Goal: Task Accomplishment & Management: Complete application form

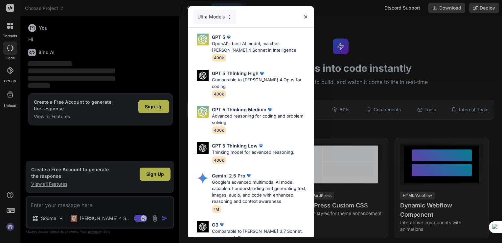
click at [306, 16] on img at bounding box center [306, 17] width 6 height 6
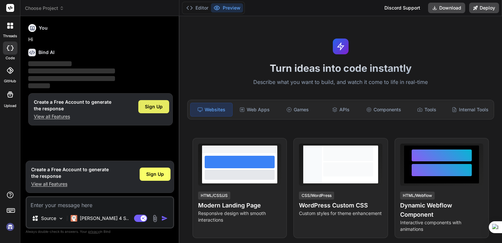
type textarea "x"
click at [162, 103] on div "Sign Up" at bounding box center [153, 106] width 31 height 13
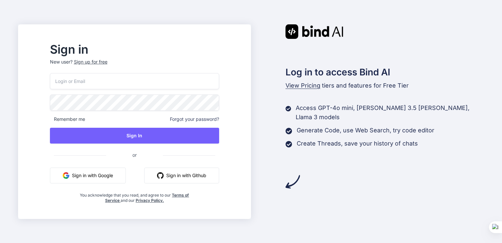
click at [105, 81] on input "email" at bounding box center [134, 81] width 169 height 16
type input "[EMAIL_ADDRESS][DOMAIN_NAME]"
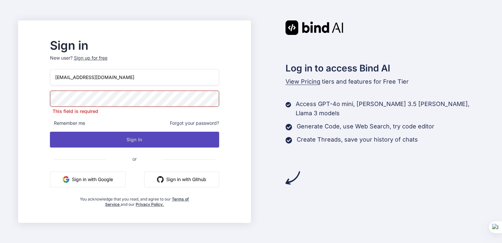
click at [167, 141] on button "Sign In" at bounding box center [134, 140] width 169 height 16
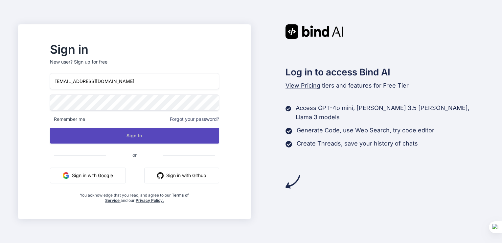
click at [151, 132] on button "Sign In" at bounding box center [134, 136] width 169 height 16
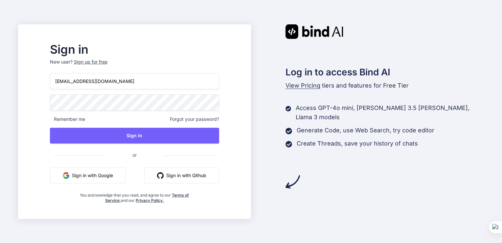
click at [57, 95] on div "Sign in New user? Sign up for free [EMAIL_ADDRESS][DOMAIN_NAME] Remember me For…" at bounding box center [134, 123] width 190 height 159
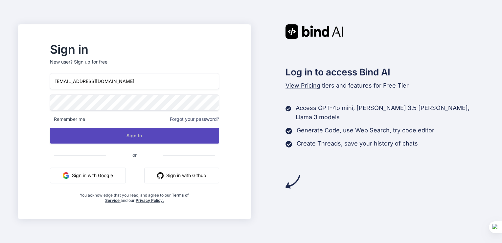
click at [155, 134] on button "Sign In" at bounding box center [134, 136] width 169 height 16
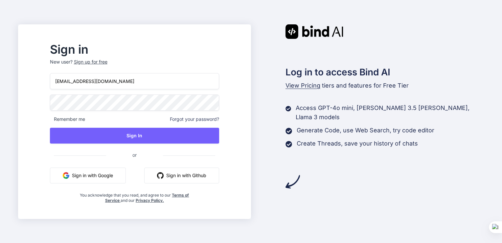
click at [110, 174] on button "Sign in with Google" at bounding box center [88, 175] width 76 height 16
click at [108, 61] on div "Sign up for free" at bounding box center [91, 62] width 34 height 7
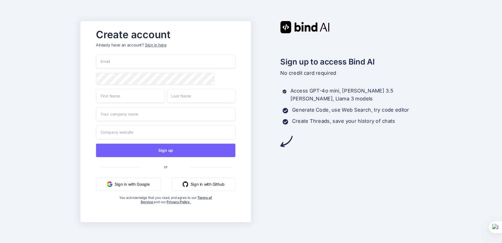
click at [122, 62] on input "email" at bounding box center [165, 62] width 139 height 14
type input "[EMAIL_ADDRESS][DOMAIN_NAME]"
click at [134, 99] on input "text" at bounding box center [130, 96] width 69 height 14
type input "sol"
click at [195, 97] on input "text" at bounding box center [201, 96] width 69 height 14
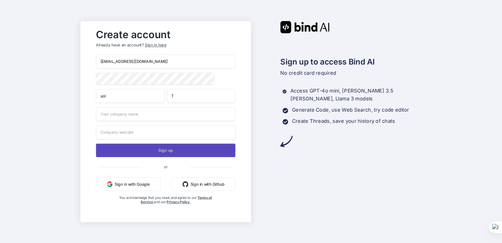
type input "T"
click at [176, 149] on button "Sign up" at bounding box center [165, 149] width 139 height 13
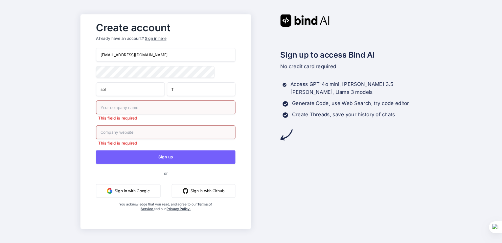
click at [145, 108] on input "text" at bounding box center [165, 107] width 139 height 14
type input "m"
type input "MU"
click at [136, 134] on input "text" at bounding box center [165, 132] width 139 height 14
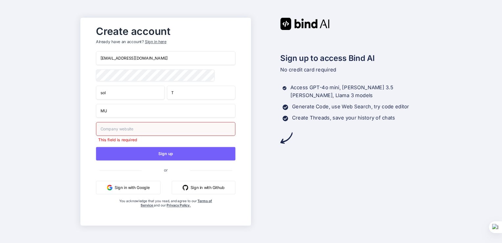
click at [146, 132] on input "text" at bounding box center [165, 129] width 139 height 14
paste input "[URL][DOMAIN_NAME]"
type input "[URL][DOMAIN_NAME]"
click at [119, 115] on input "MU" at bounding box center [165, 111] width 139 height 14
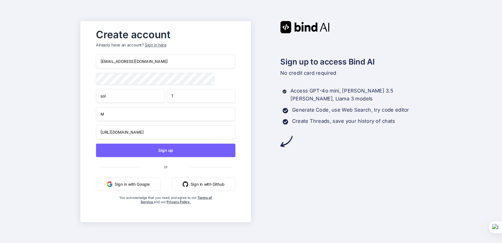
type input "MU"
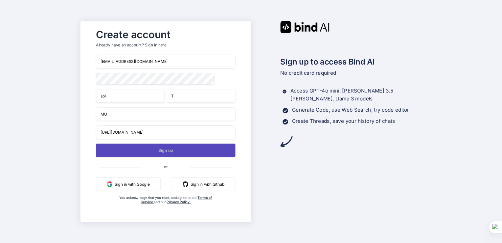
click at [171, 152] on button "Sign up" at bounding box center [165, 149] width 139 height 13
